Goal: Navigation & Orientation: Find specific page/section

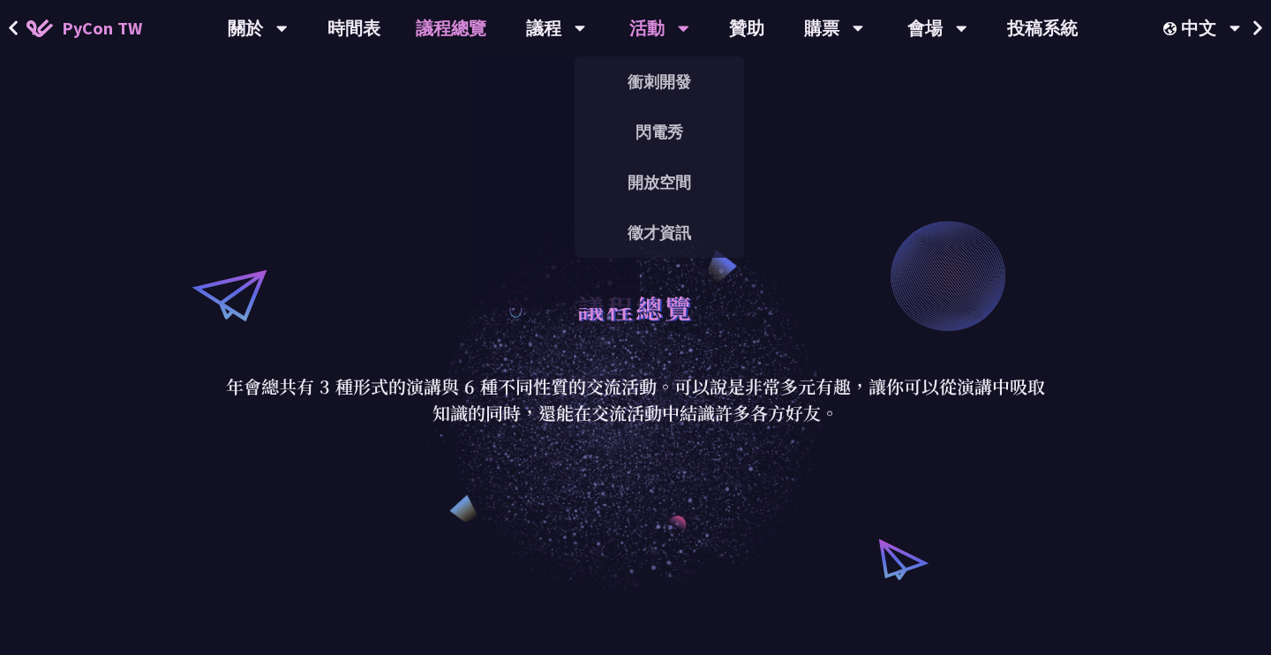
click at [288, 23] on div "活動" at bounding box center [258, 28] width 60 height 56
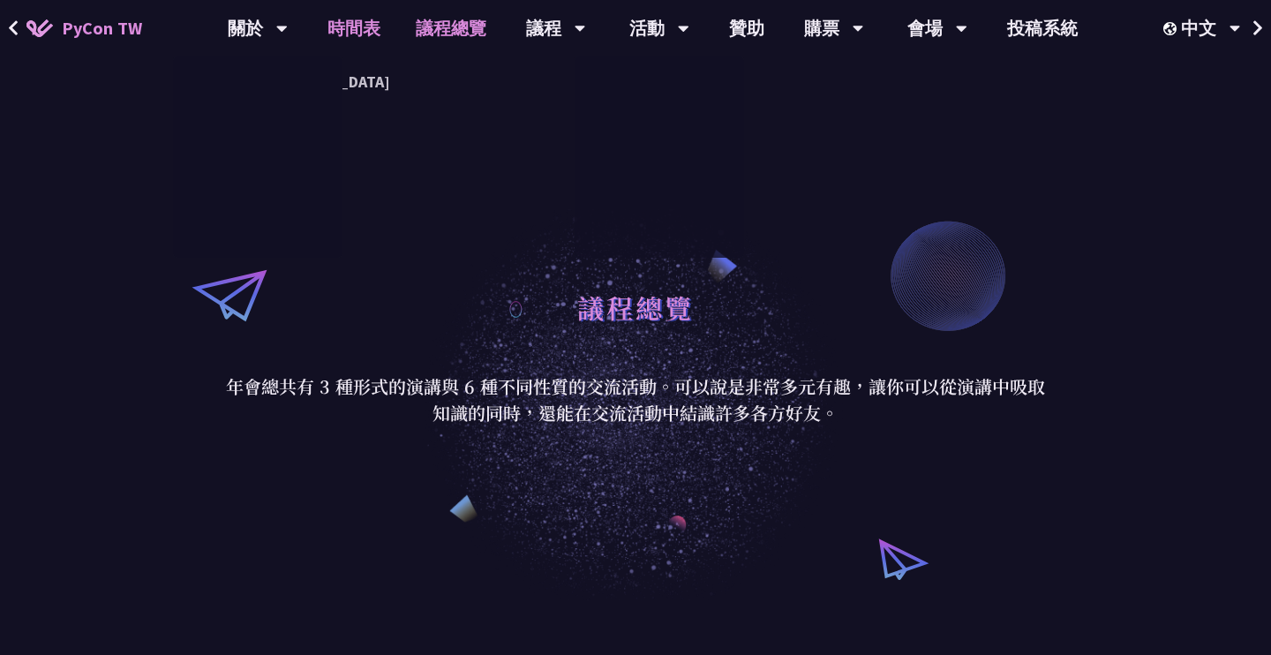
click at [334, 24] on link "時間表" at bounding box center [354, 28] width 88 height 56
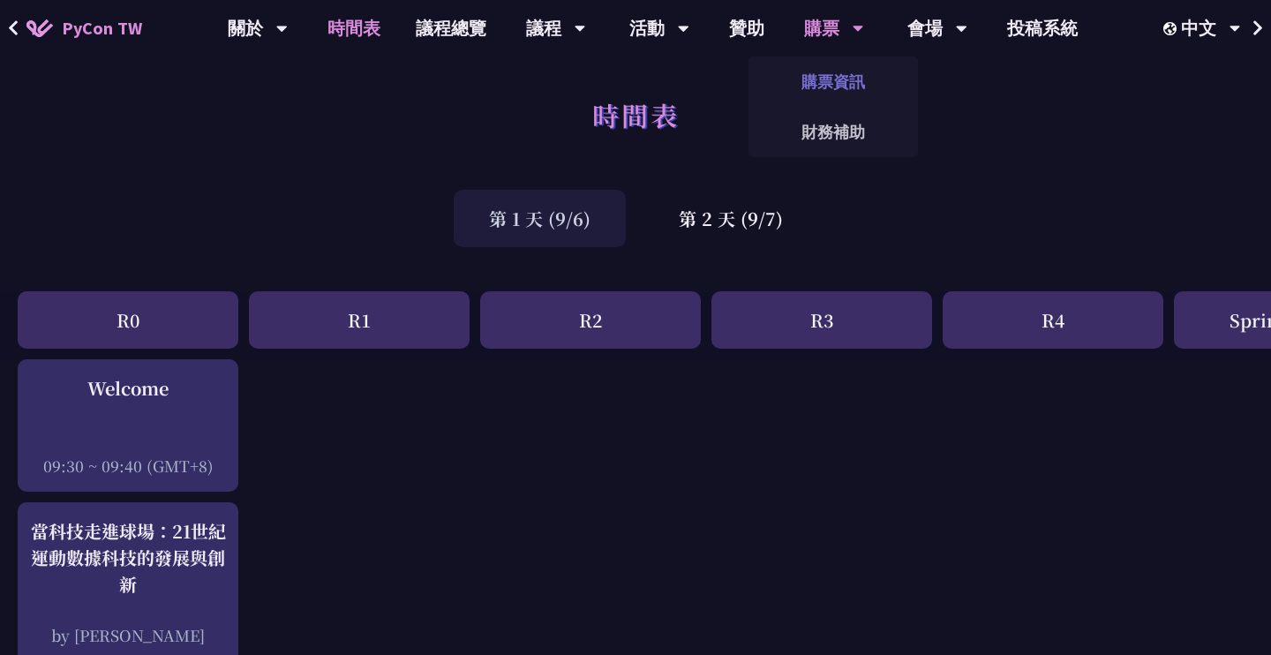
click at [831, 89] on link "購票資訊" at bounding box center [833, 81] width 169 height 41
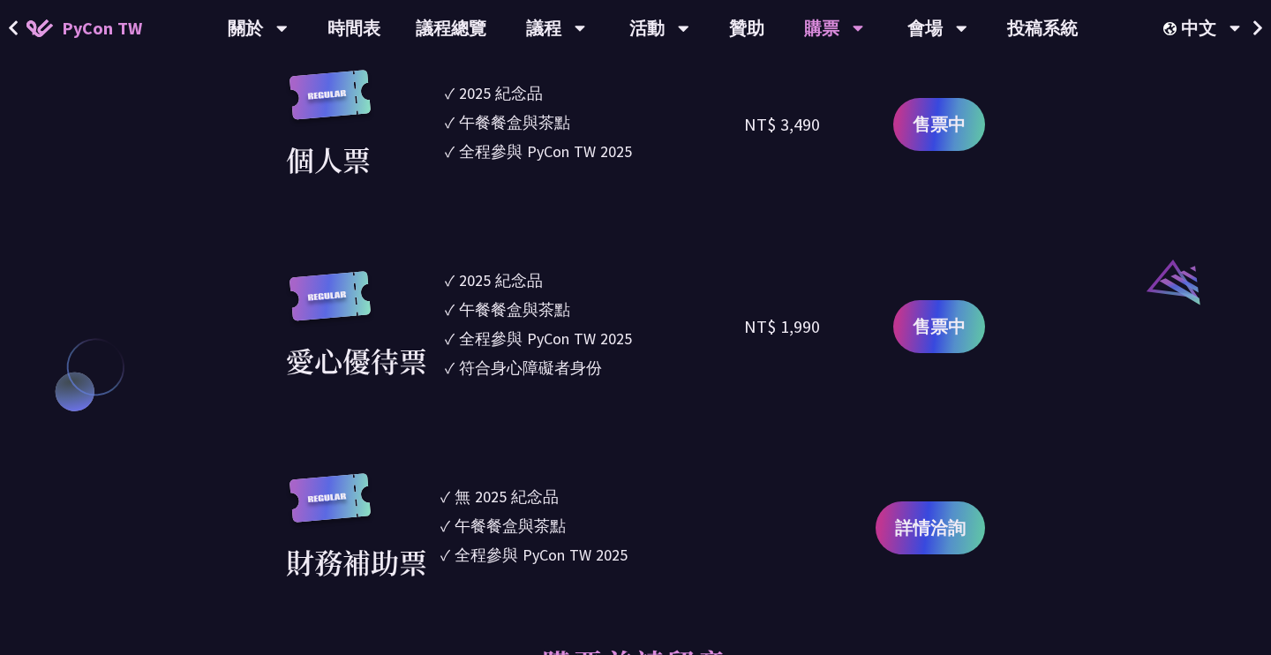
scroll to position [1244, 0]
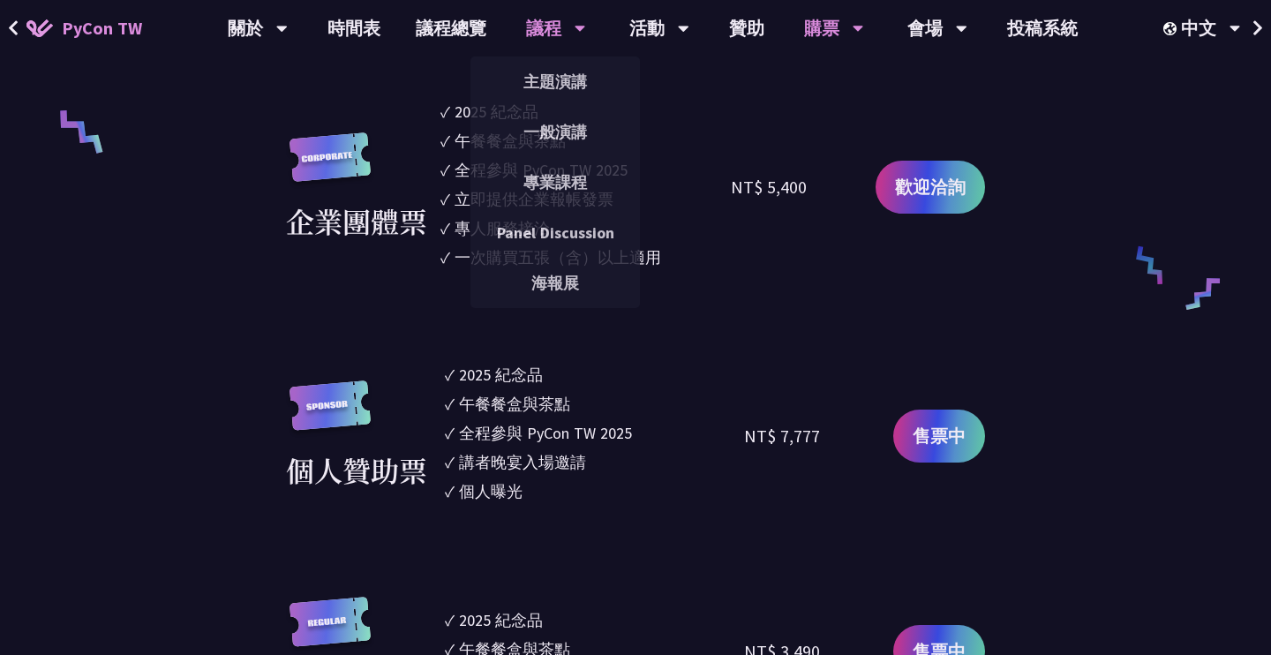
click at [288, 27] on div "議程" at bounding box center [258, 28] width 60 height 56
click at [537, 138] on link "一般演講" at bounding box center [555, 131] width 169 height 41
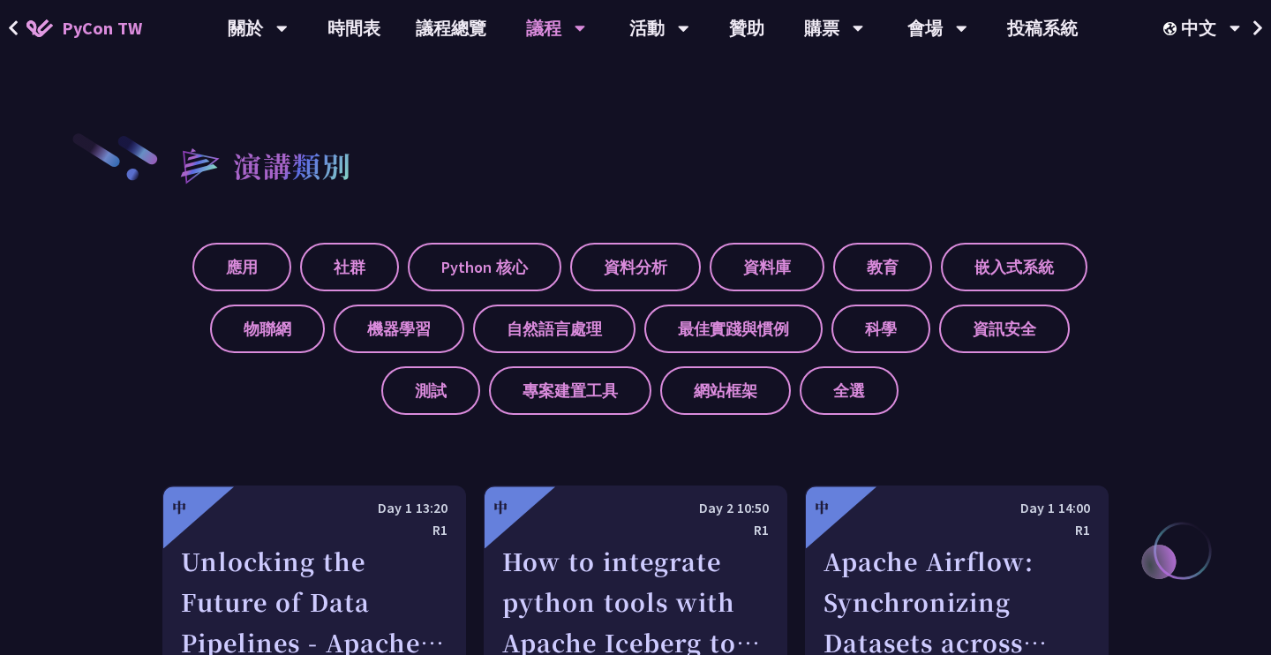
scroll to position [569, 0]
